Goal: Check status

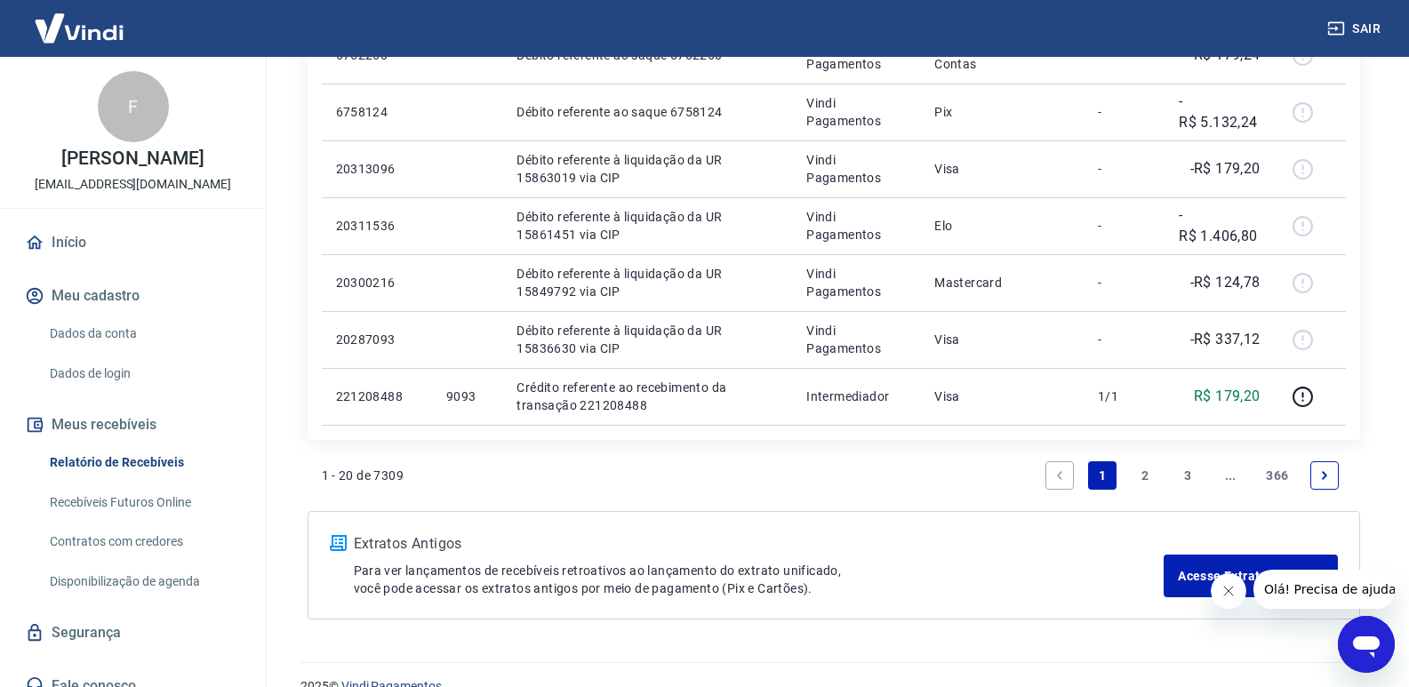
scroll to position [1221, 0]
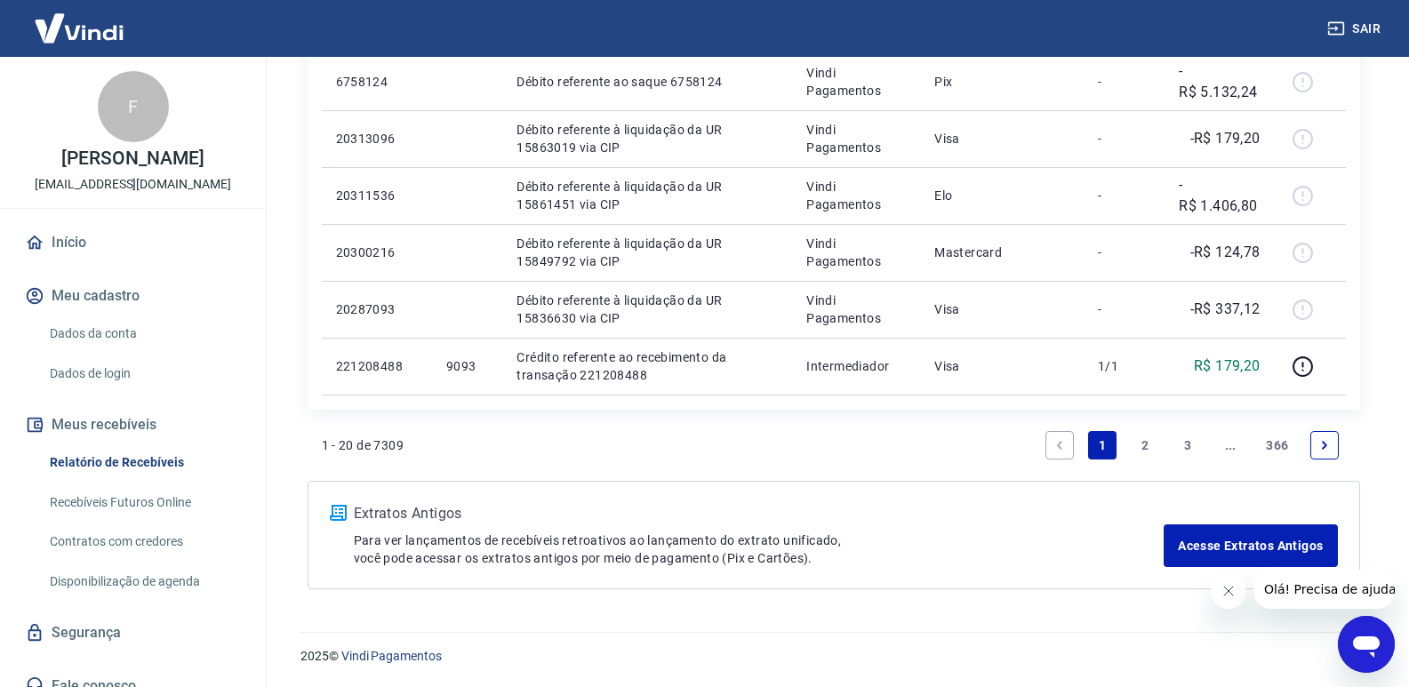
click at [1145, 445] on link "2" at bounding box center [1145, 445] width 28 height 28
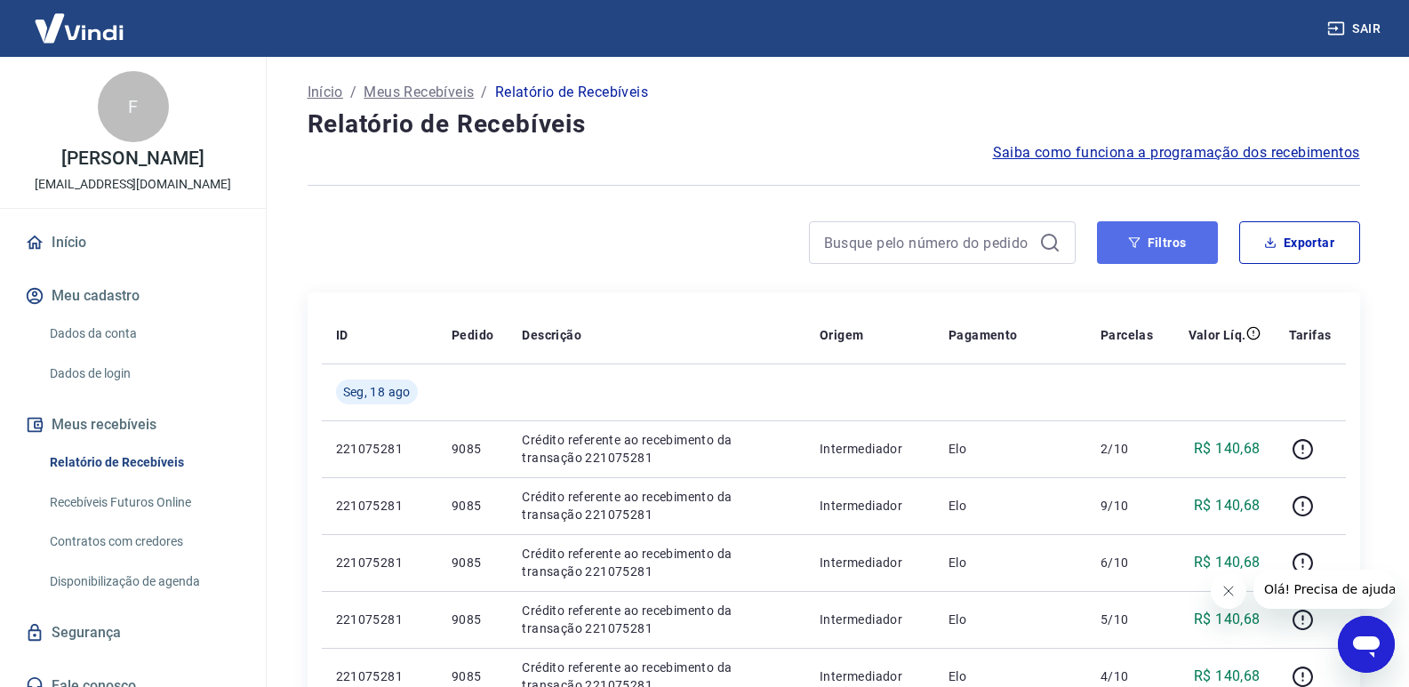
click at [1165, 242] on button "Filtros" at bounding box center [1157, 242] width 121 height 43
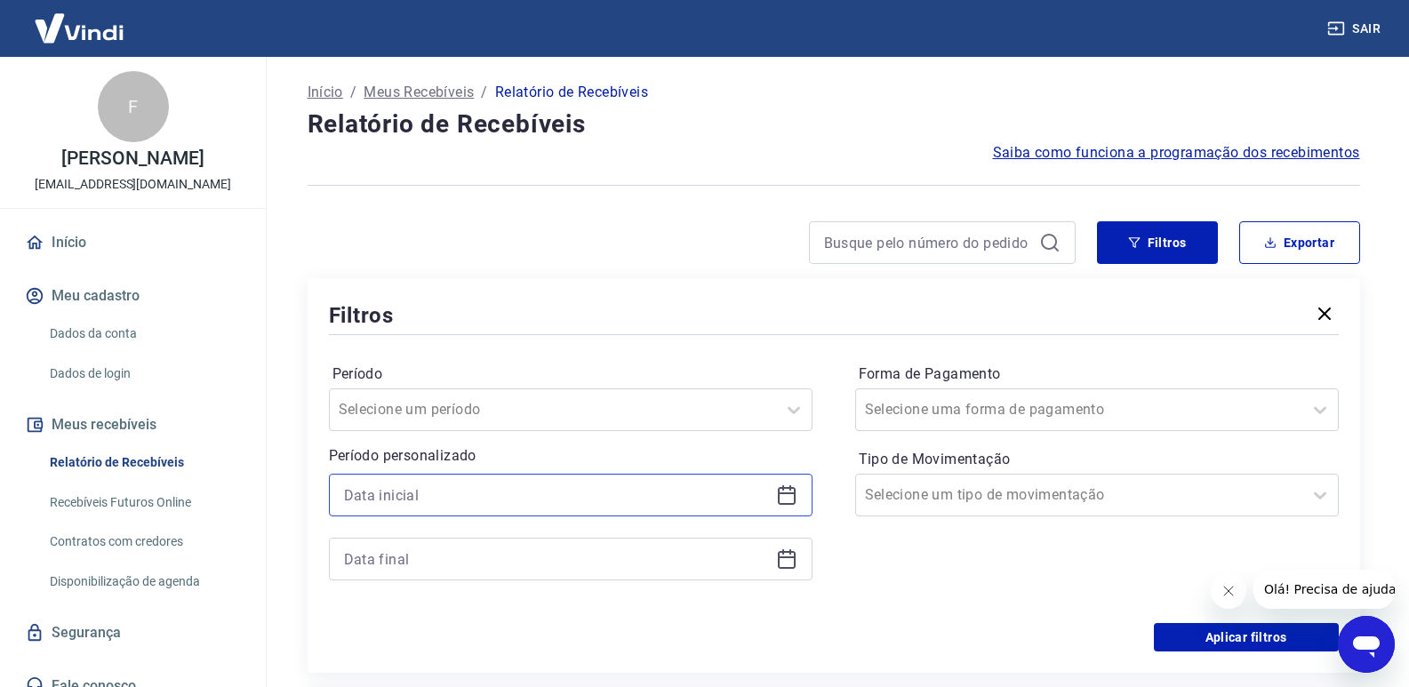
click at [373, 495] on input at bounding box center [556, 495] width 425 height 27
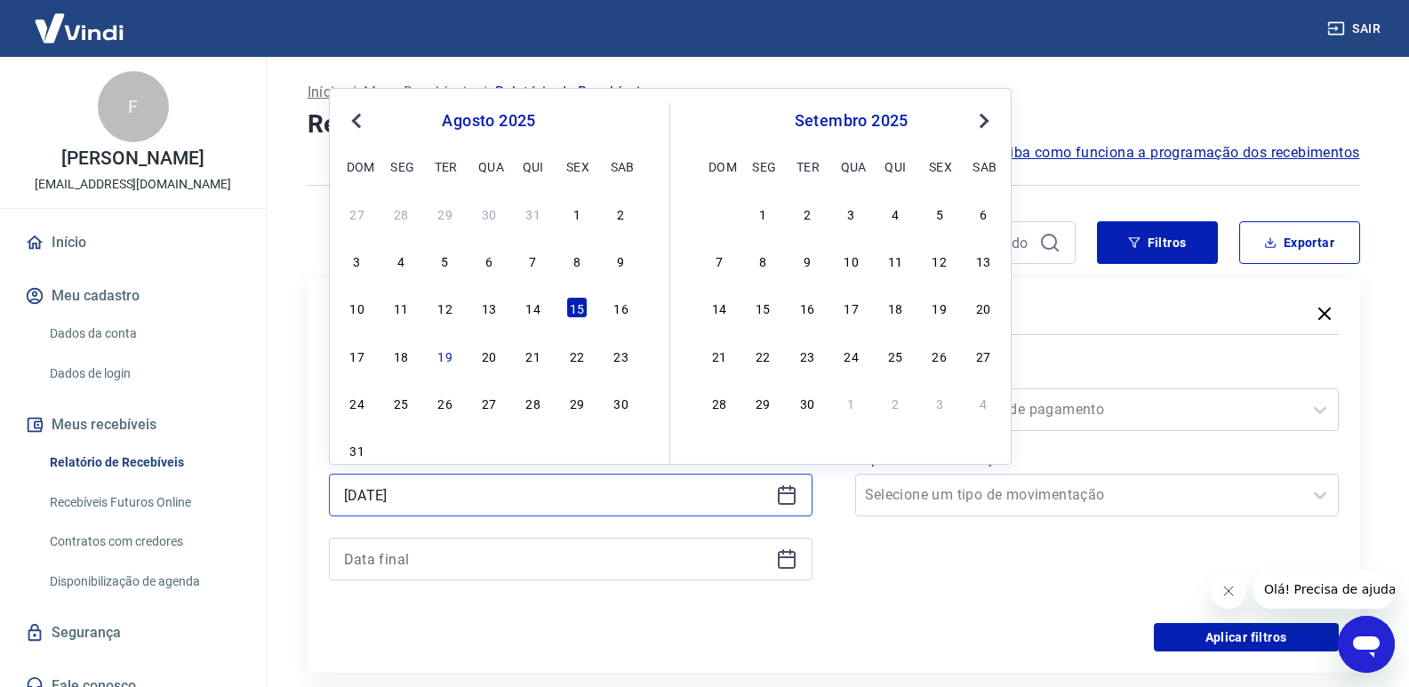
type input "[DATE]"
drag, startPoint x: 373, startPoint y: 495, endPoint x: 579, endPoint y: 309, distance: 278.2
click at [579, 309] on div "15" at bounding box center [576, 307] width 21 height 21
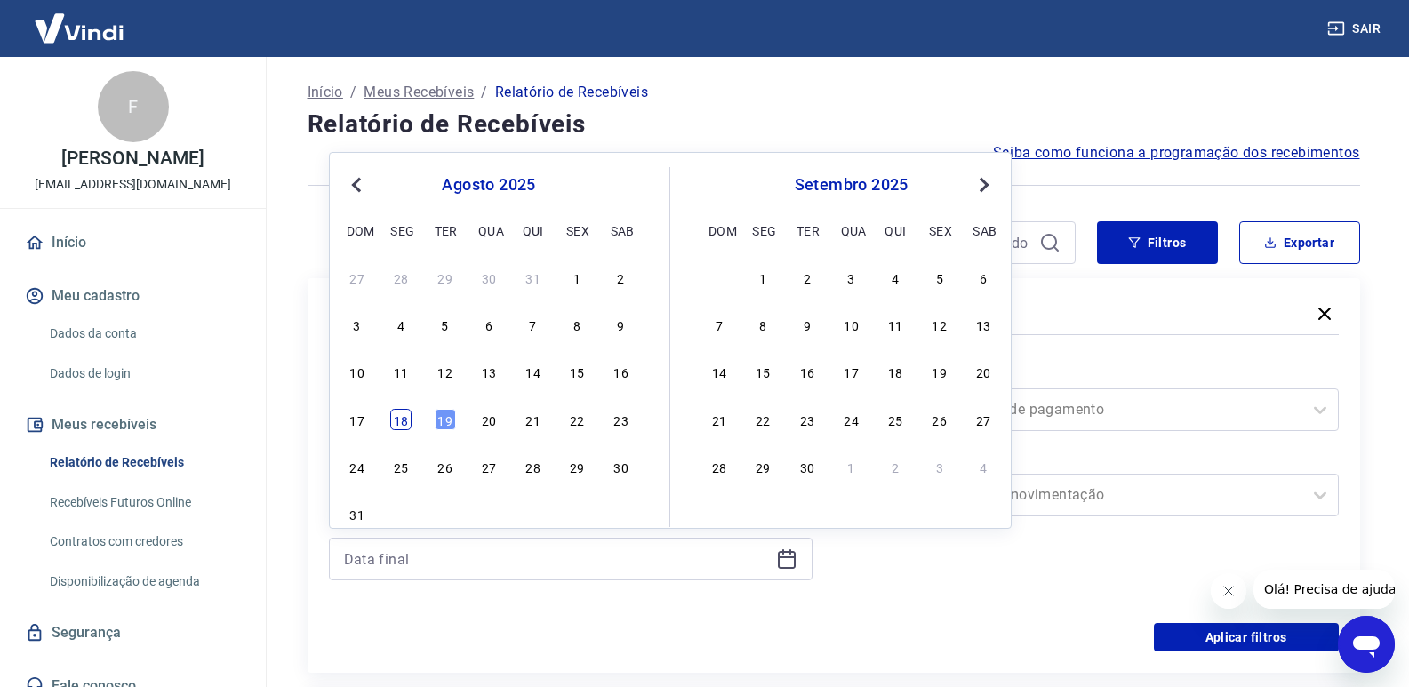
click at [400, 421] on div "18" at bounding box center [400, 419] width 21 height 21
type input "[DATE]"
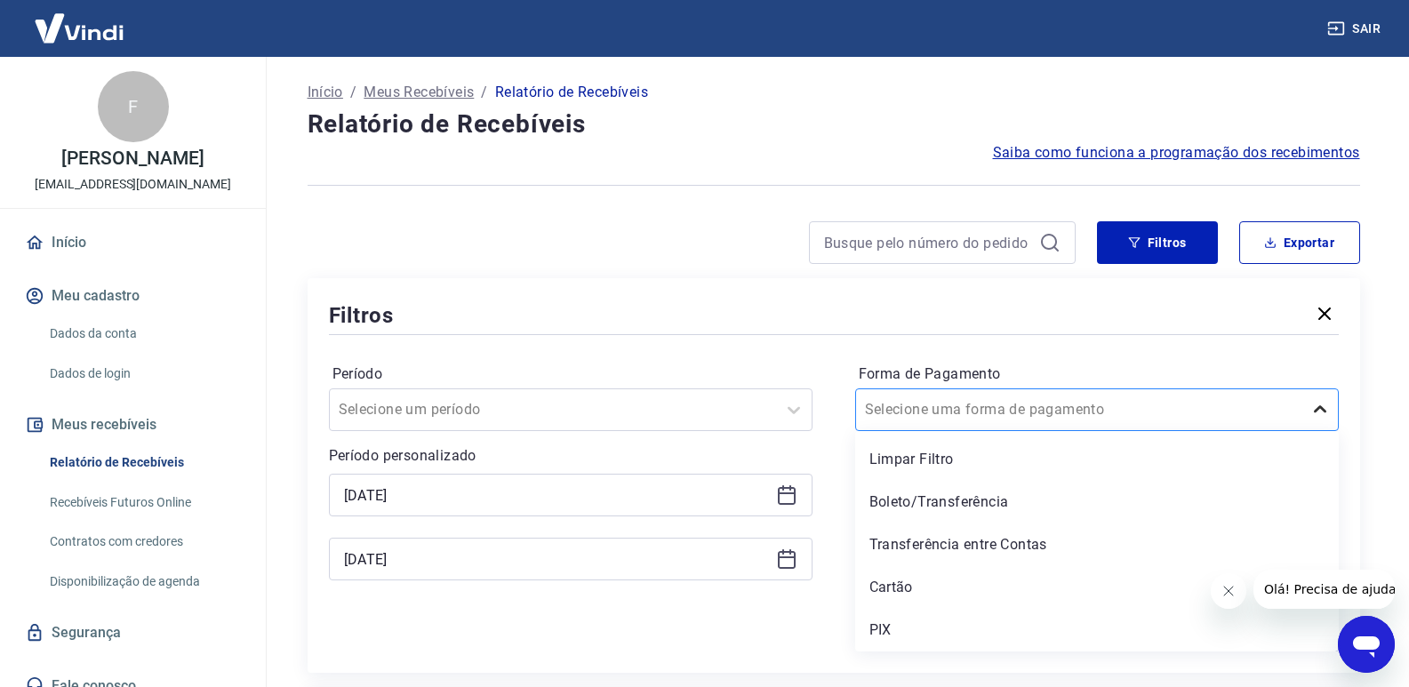
click at [1303, 405] on div at bounding box center [1321, 410] width 36 height 36
click at [874, 628] on div "PIX" at bounding box center [1097, 631] width 484 height 36
click at [874, 628] on div "Aplicar filtros" at bounding box center [834, 637] width 1010 height 28
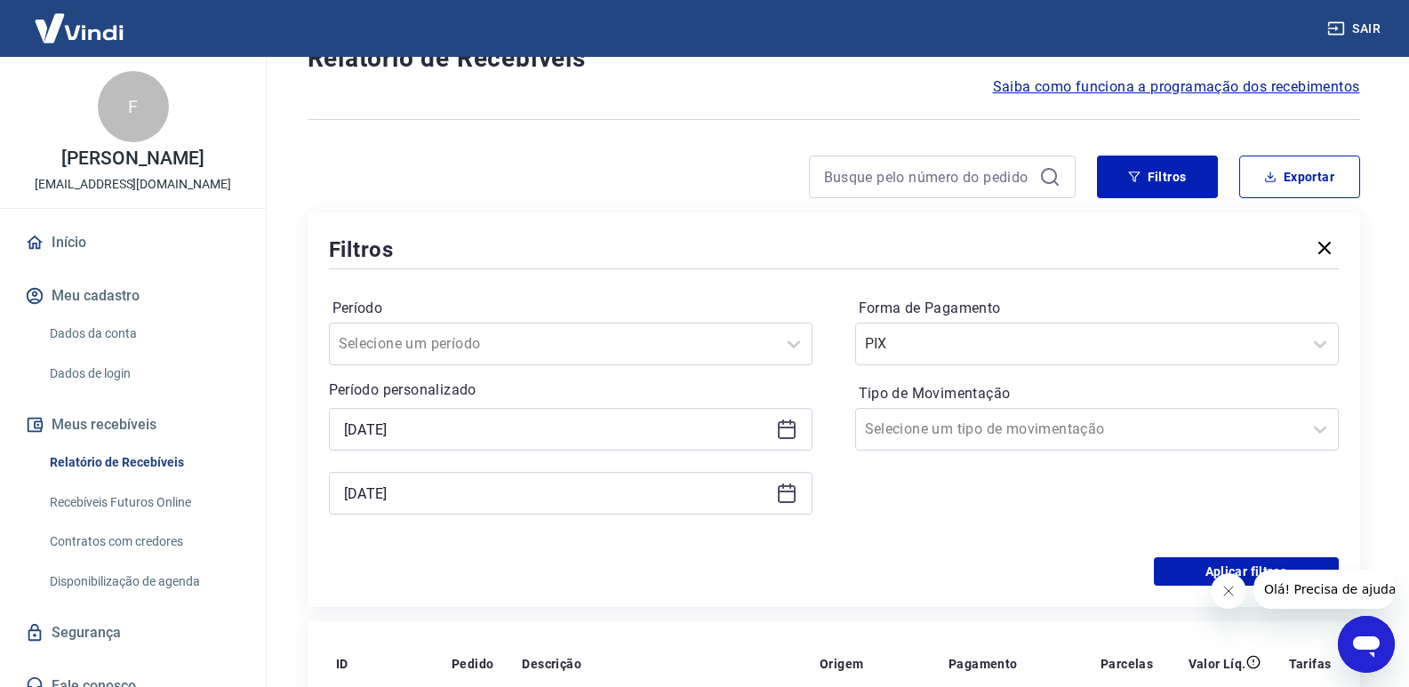
scroll to position [178, 0]
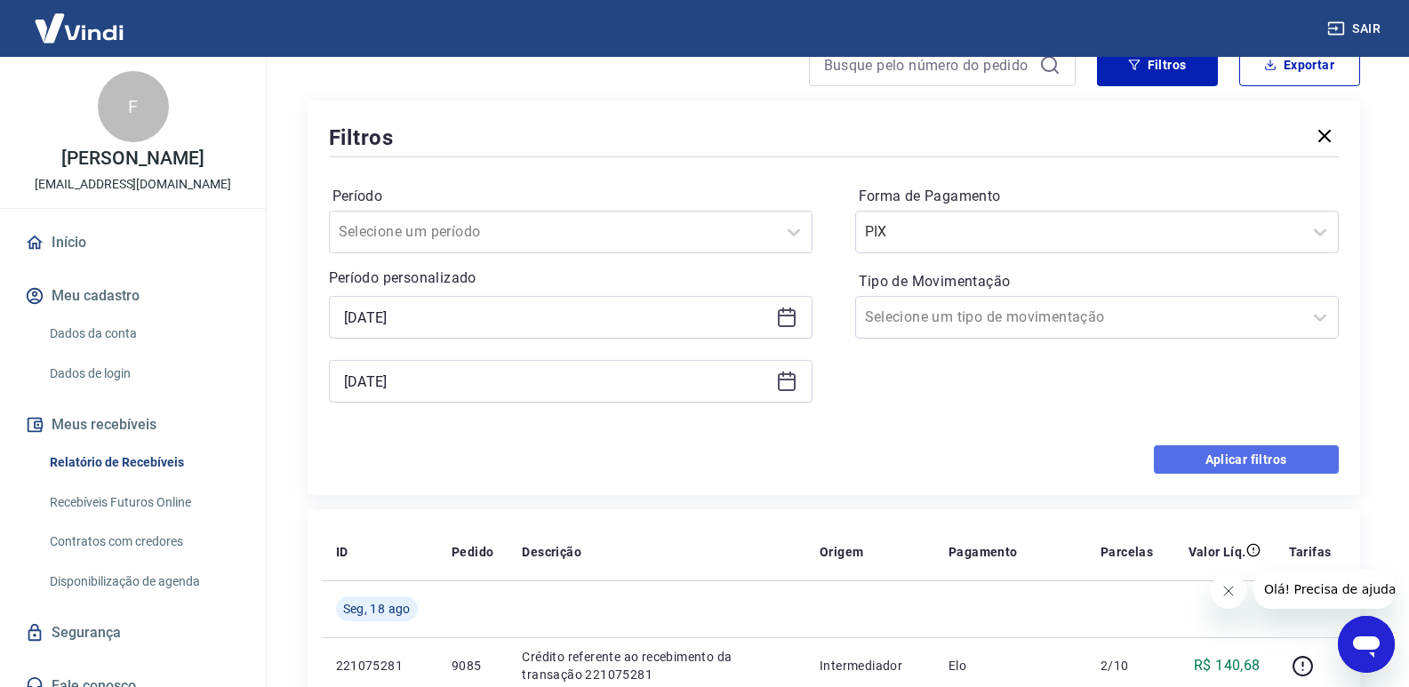
click at [1220, 465] on button "Aplicar filtros" at bounding box center [1246, 459] width 185 height 28
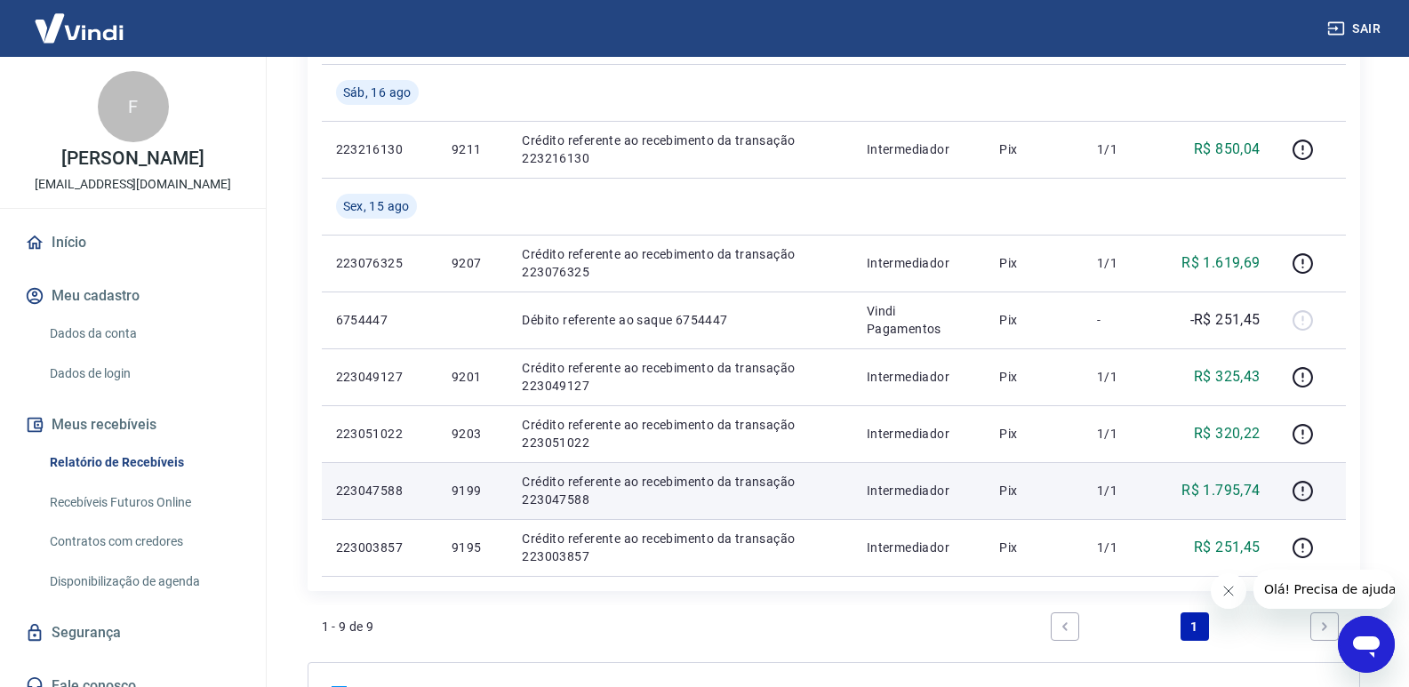
scroll to position [531, 0]
